Goal: Task Accomplishment & Management: Use online tool/utility

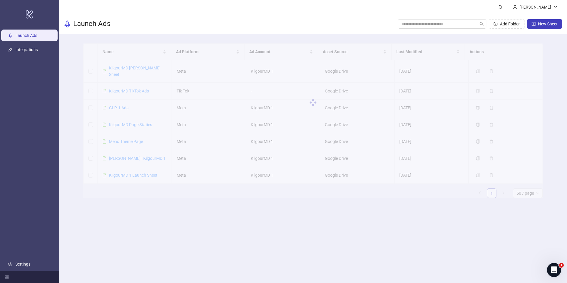
click at [120, 101] on div at bounding box center [312, 102] width 459 height 118
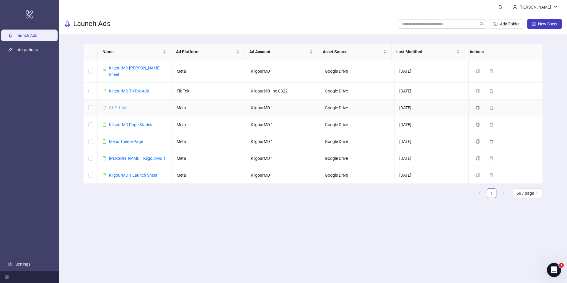
click at [121, 105] on link "GLP-1 Ads" at bounding box center [118, 107] width 19 height 5
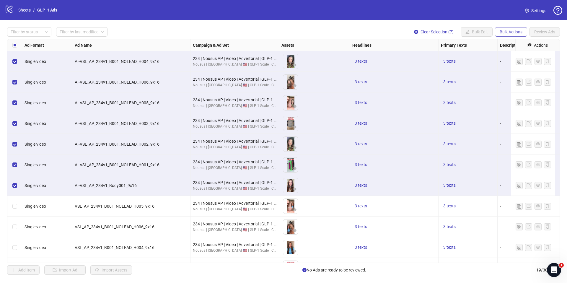
click at [508, 31] on span "Bulk Actions" at bounding box center [511, 32] width 23 height 5
click at [515, 74] on span "Copy to another sheet" at bounding box center [519, 72] width 40 height 6
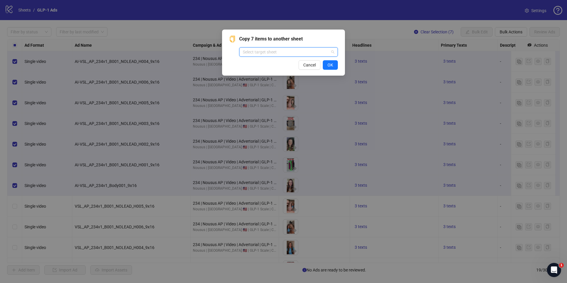
click at [252, 53] on input "search" at bounding box center [286, 52] width 86 height 9
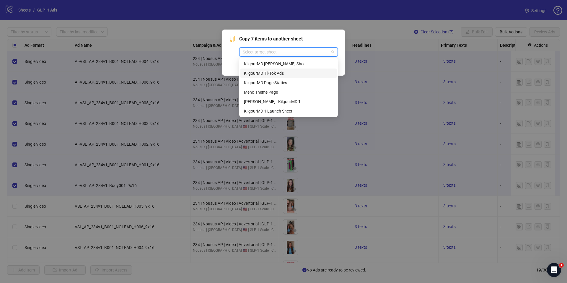
click at [276, 73] on div "KilgourMD TikTok Ads" at bounding box center [288, 73] width 89 height 6
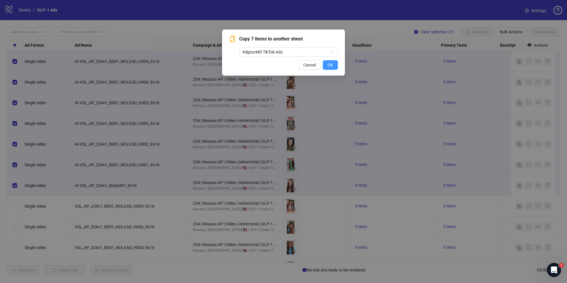
click at [327, 67] on button "OK" at bounding box center [330, 64] width 15 height 9
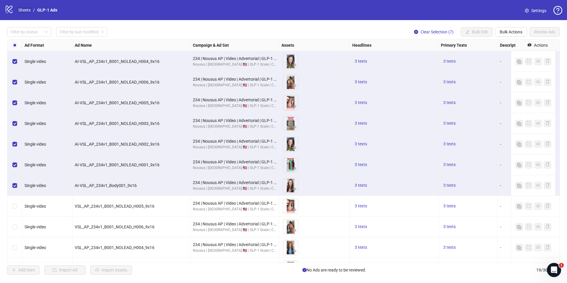
click at [23, 11] on link "Sheets" at bounding box center [24, 10] width 15 height 6
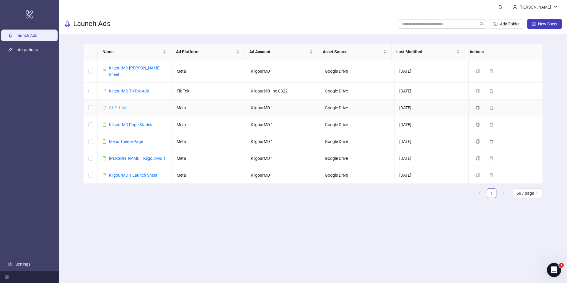
click at [120, 105] on link "GLP-1 Ads" at bounding box center [118, 107] width 19 height 5
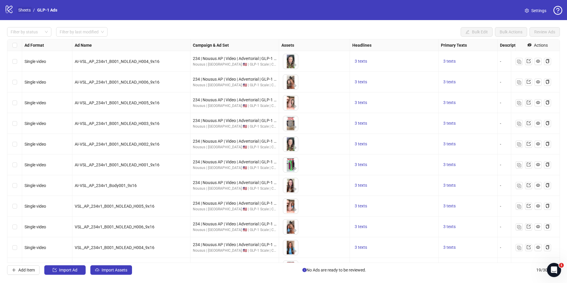
click at [24, 9] on link "Sheets" at bounding box center [24, 10] width 15 height 6
